Goal: Task Accomplishment & Management: Manage account settings

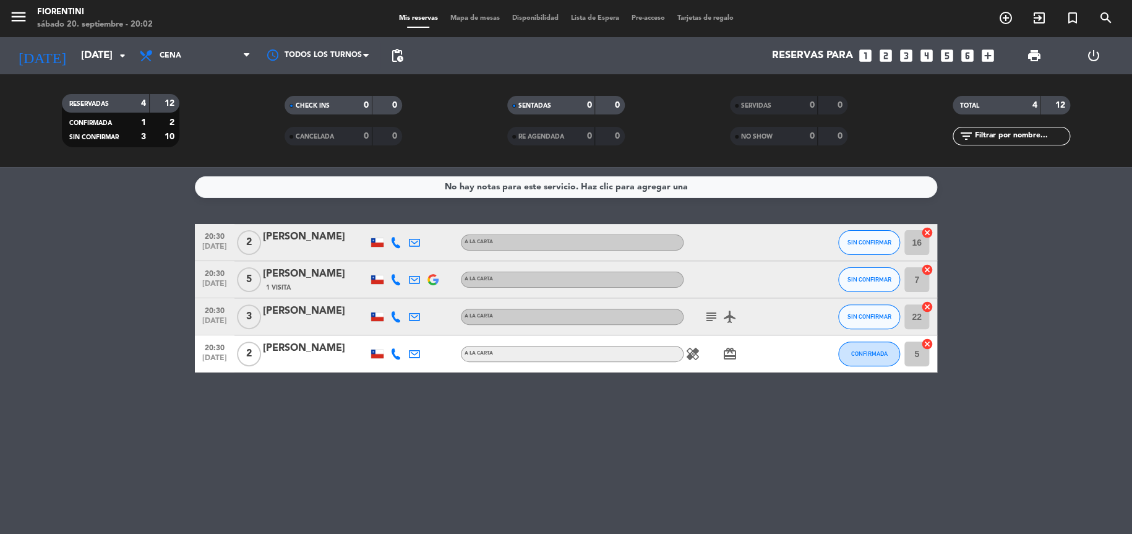
click at [690, 392] on div "No hay notas para este servicio. Haz clic para agregar una 20:30 [DATE] 2 [PERS…" at bounding box center [566, 350] width 1132 height 367
click at [712, 316] on icon "subject" at bounding box center [711, 316] width 15 height 15
click at [728, 407] on div "No hay notas para este servicio. Haz clic para agregar una 20:30 [DATE] 2 [PERS…" at bounding box center [566, 350] width 1132 height 367
click at [710, 316] on icon "subject" at bounding box center [711, 316] width 15 height 15
click at [708, 397] on div "No hay notas para este servicio. Haz clic para agregar una 20:30 [DATE] 2 [PERS…" at bounding box center [566, 350] width 1132 height 367
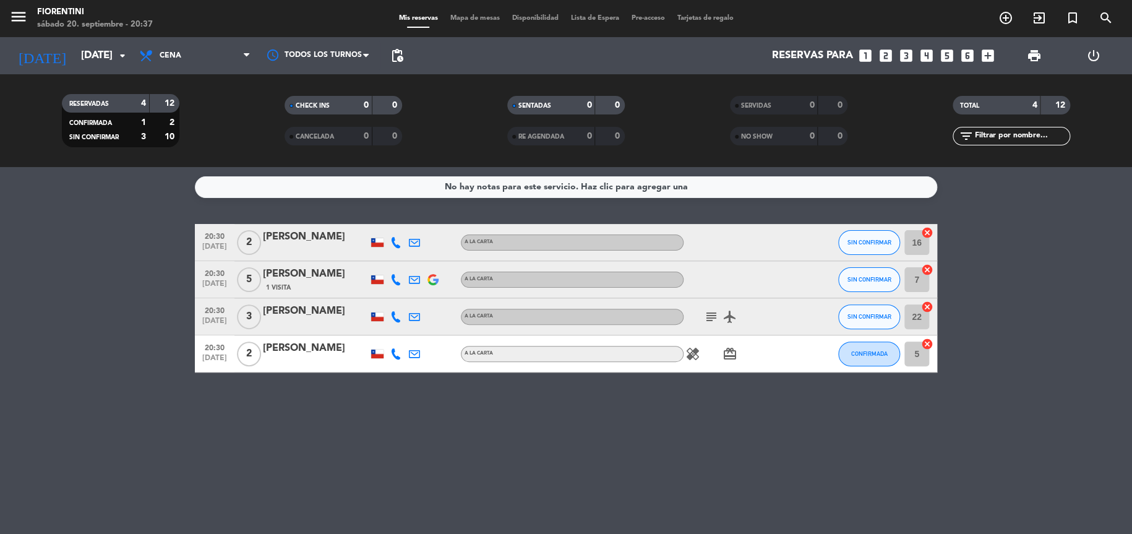
click at [729, 317] on icon "airplanemode_active" at bounding box center [730, 316] width 15 height 15
click at [708, 395] on div "No hay notas para este servicio. Haz clic para agregar una 20:30 [DATE] 2 [PERS…" at bounding box center [566, 350] width 1132 height 367
click at [692, 354] on icon "healing" at bounding box center [693, 353] width 15 height 15
click at [630, 397] on div "No hay notas para este servicio. Haz clic para agregar una 20:30 [DATE] 2 [PERS…" at bounding box center [566, 350] width 1132 height 367
